Goal: Task Accomplishment & Management: Use online tool/utility

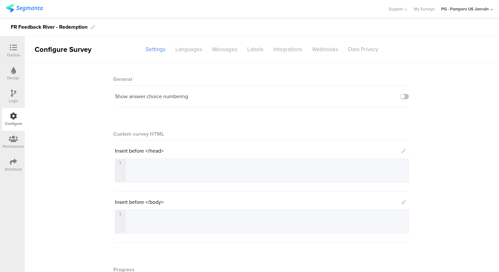
click at [14, 47] on icon at bounding box center [13, 47] width 7 height 7
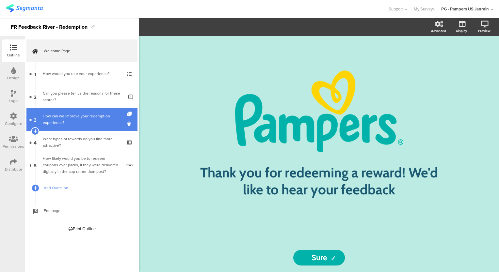
click at [48, 113] on div "How can we improve your redemption experience?" at bounding box center [83, 119] width 81 height 13
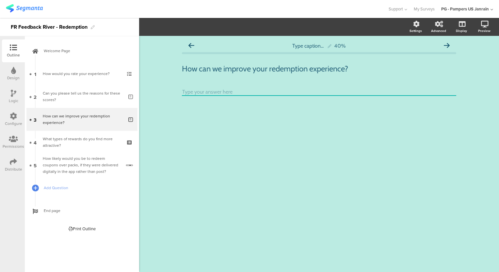
click at [9, 118] on div "Configure" at bounding box center [13, 119] width 23 height 23
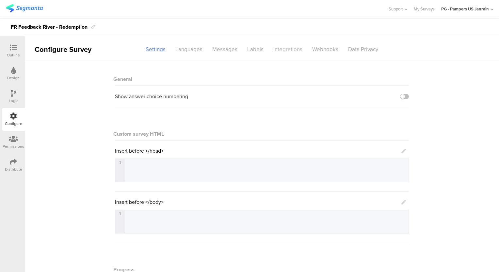
click at [289, 52] on div "Integrations" at bounding box center [287, 49] width 39 height 11
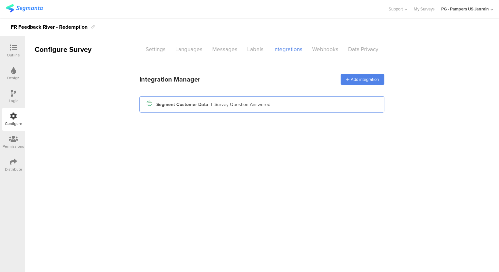
click at [159, 108] on div "Segment icon Created with Sketch. Segment Customer Data | Survey Question Answe…" at bounding box center [262, 104] width 234 height 11
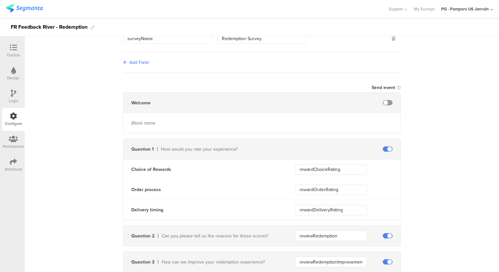
scroll to position [161, 0]
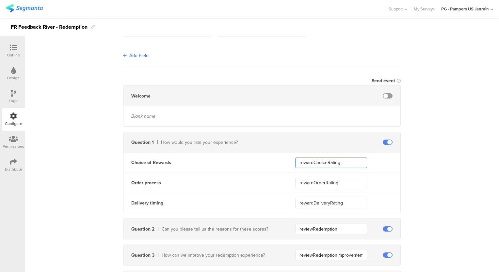
drag, startPoint x: 296, startPoint y: 165, endPoint x: 350, endPoint y: 164, distance: 53.9
click at [350, 164] on input "rewardChoiceRating" at bounding box center [331, 163] width 72 height 10
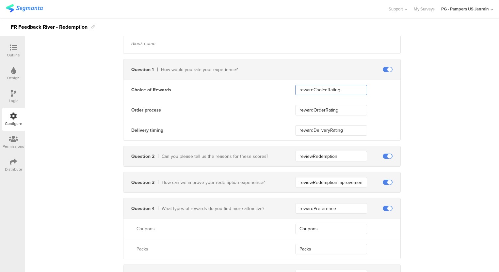
scroll to position [232, 0]
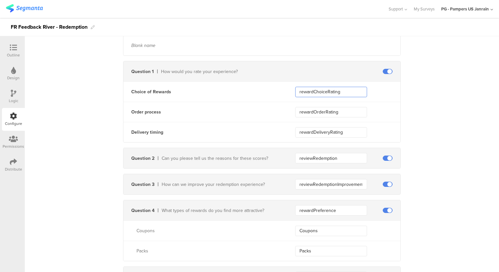
click at [343, 92] on input "rewardChoiceRating" at bounding box center [331, 92] width 72 height 10
click at [299, 94] on input "rewardChoiceRating" at bounding box center [331, 92] width 72 height 10
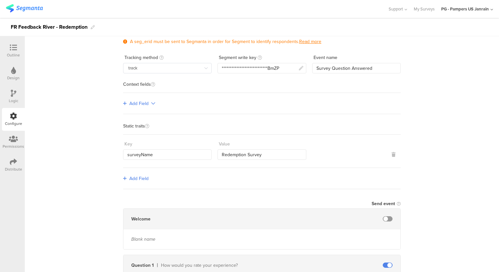
scroll to position [39, 0]
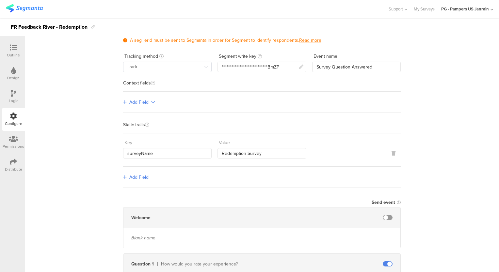
click at [8, 167] on div "Distribute" at bounding box center [13, 169] width 17 height 6
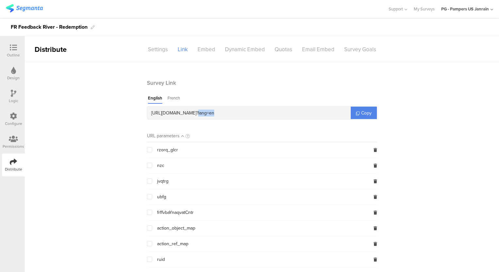
drag, startPoint x: 253, startPoint y: 113, endPoint x: 231, endPoint y: 113, distance: 22.2
click at [231, 113] on div "https://pgsurveys.segmanta.com/b16qd3 ? lang=en" at bounding box center [248, 113] width 203 height 12
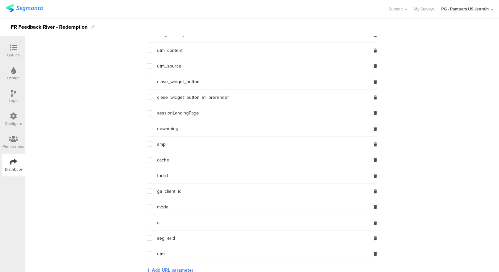
scroll to position [359, 0]
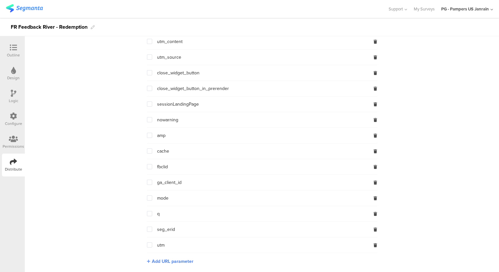
click at [148, 227] on span at bounding box center [149, 229] width 5 height 5
click at [152, 227] on input "checkbox" at bounding box center [152, 227] width 0 height 0
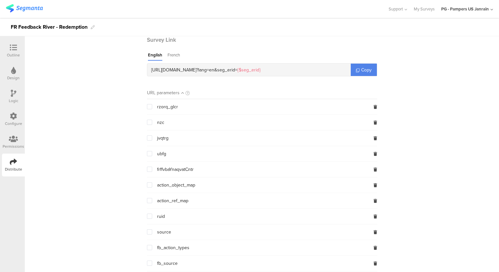
scroll to position [42, 0]
click at [292, 71] on div "https://pgsurveys.segmanta.com/b16qd3 ? lang=en & seg_erid= {$seg_erid}" at bounding box center [248, 70] width 203 height 12
click at [306, 56] on div "English French" at bounding box center [247, 57] width 201 height 9
click at [234, 29] on div "FR Feedback River - Redemption" at bounding box center [249, 27] width 499 height 18
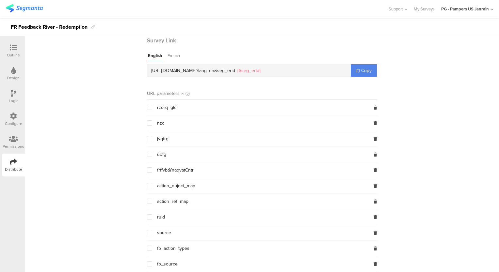
click at [302, 70] on div "https://pgsurveys.segmanta.com/b16qd3 ? lang=en & seg_erid= {$seg_erid}" at bounding box center [248, 70] width 203 height 12
drag, startPoint x: 302, startPoint y: 70, endPoint x: 245, endPoint y: 71, distance: 57.1
click at [245, 71] on div "https://pgsurveys.segmanta.com/b16qd3 ? lang=en & seg_erid= {$seg_erid}" at bounding box center [248, 70] width 203 height 12
drag, startPoint x: 245, startPoint y: 71, endPoint x: 182, endPoint y: 19, distance: 81.8
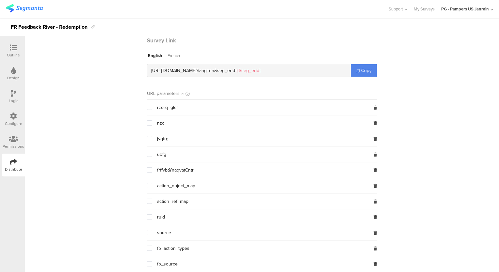
click at [182, 19] on div "FR Feedback River - Redemption" at bounding box center [249, 27] width 499 height 18
